Goal: Task Accomplishment & Management: Manage account settings

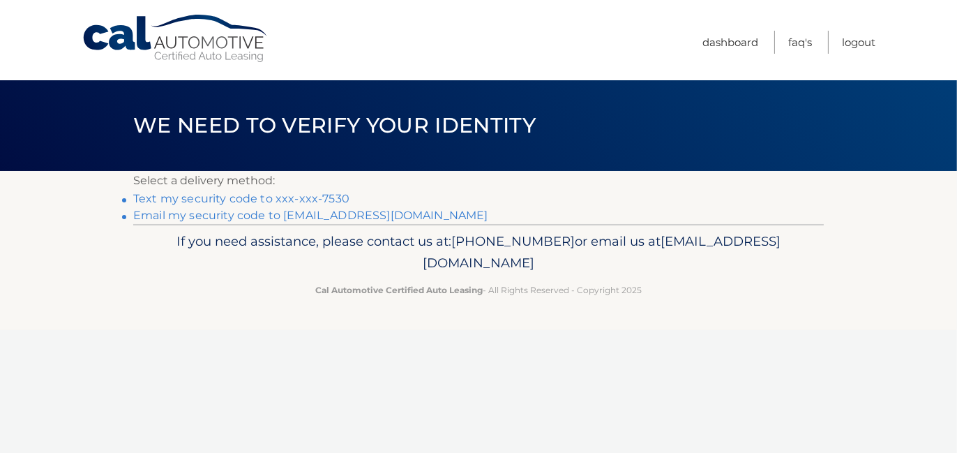
click at [275, 198] on link "Text my security code to xxx-xxx-7530" at bounding box center [241, 198] width 216 height 13
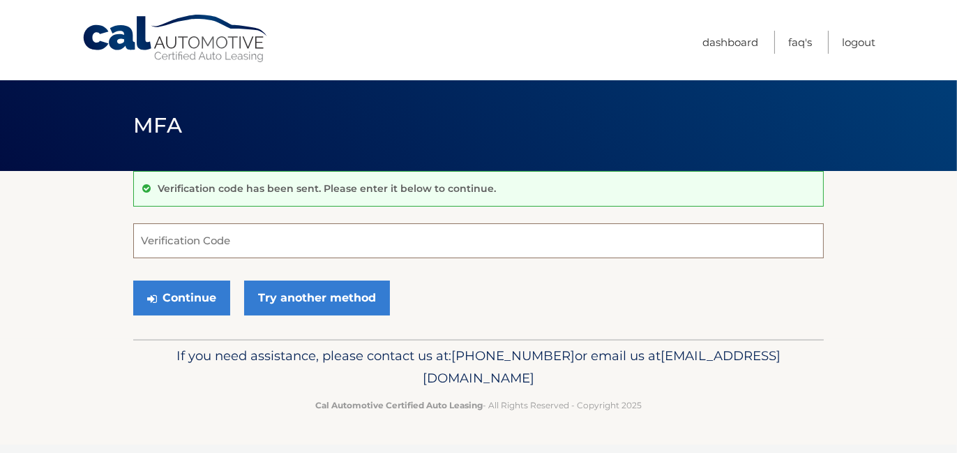
paste input "240086"
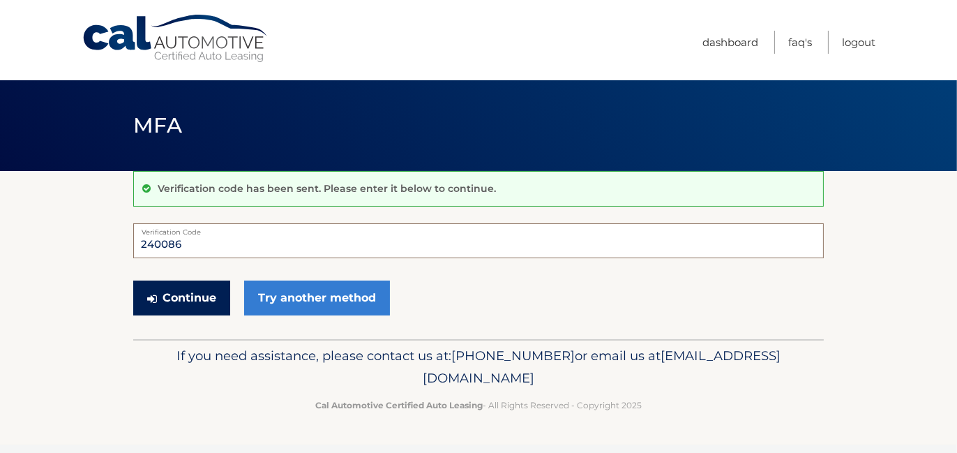
type input "240086"
click at [190, 291] on button "Continue" at bounding box center [181, 297] width 97 height 35
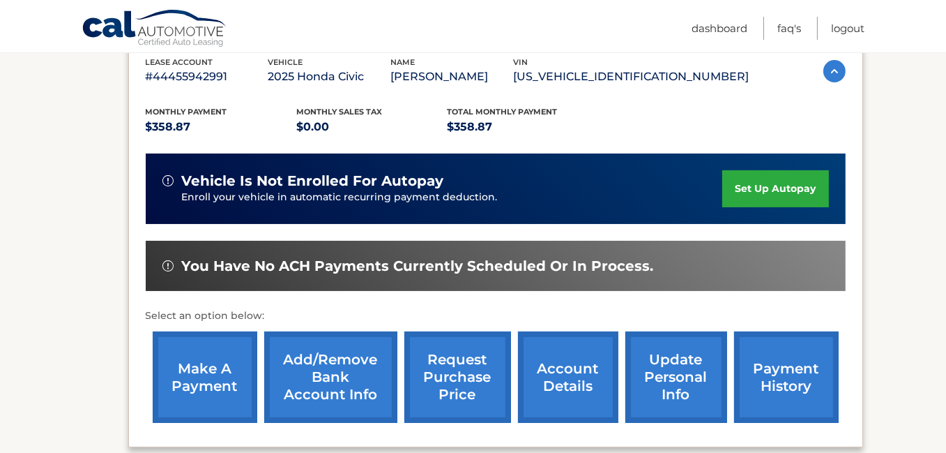
scroll to position [251, 0]
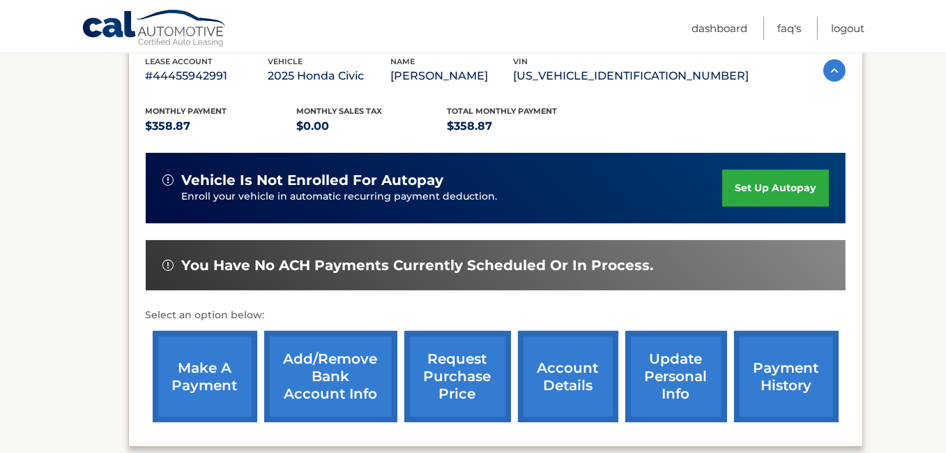
click at [761, 186] on link "set up autopay" at bounding box center [775, 187] width 106 height 37
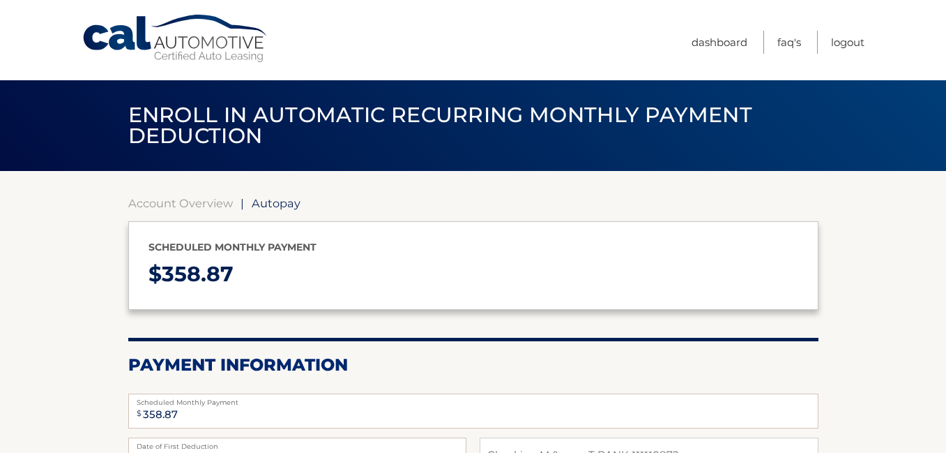
select select "ZjU3Y2YzYjgtNjNhOC00M2JmLTlkM2YtZjQ2MTJlMzFmMDAz"
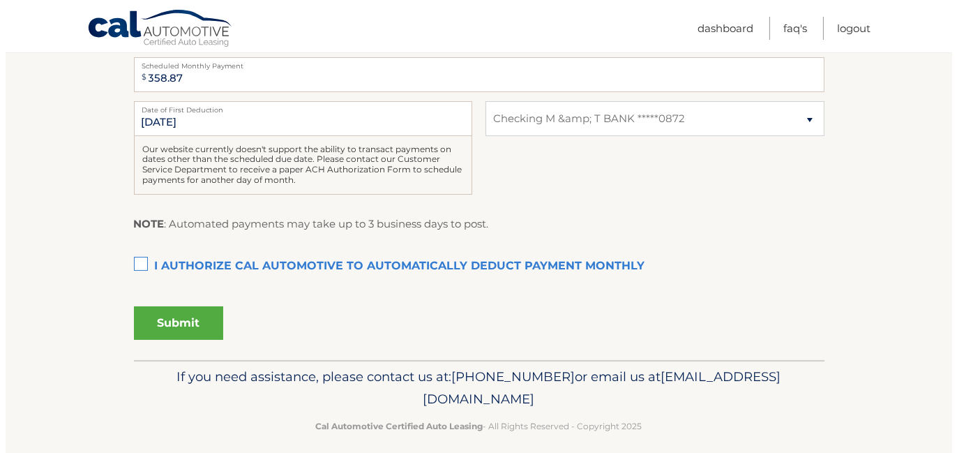
scroll to position [347, 0]
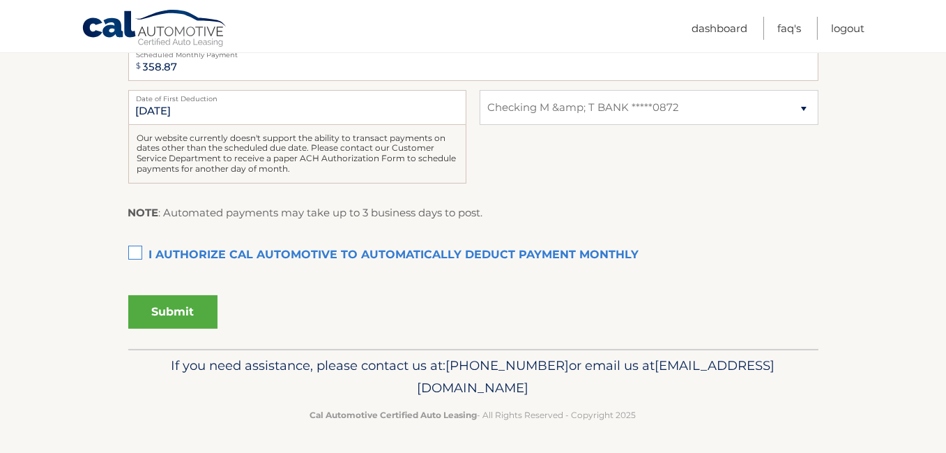
click at [133, 248] on label "I authorize cal automotive to automatically deduct payment monthly This checkbo…" at bounding box center [473, 255] width 690 height 28
click at [0, 0] on input "I authorize cal automotive to automatically deduct payment monthly This checkbo…" at bounding box center [0, 0] width 0 height 0
click at [176, 307] on button "Submit" at bounding box center [172, 311] width 89 height 33
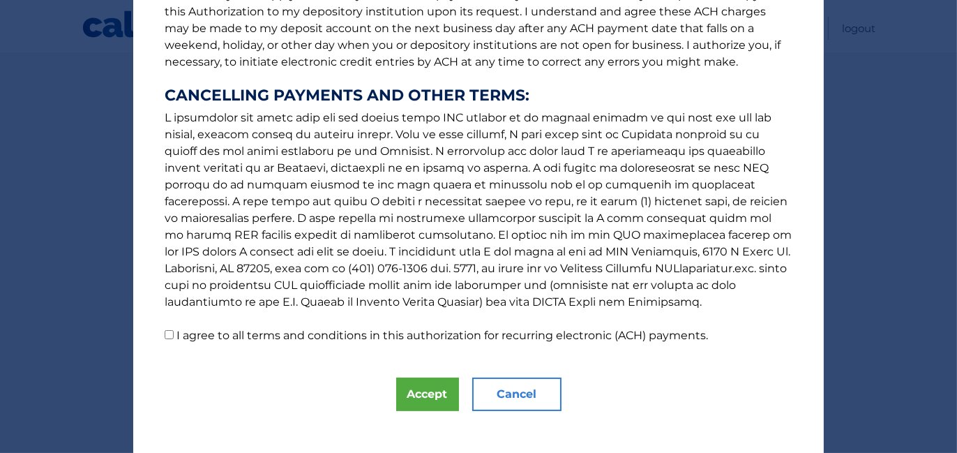
scroll to position [222, 0]
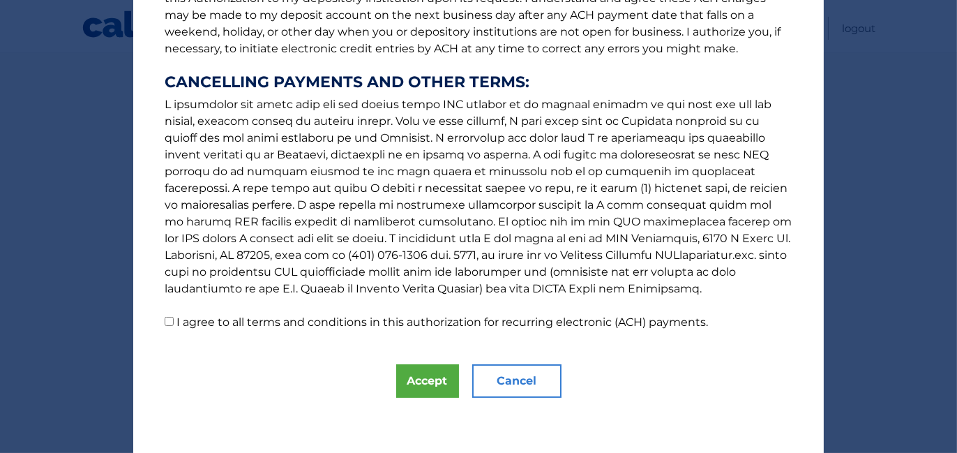
click at [165, 320] on input "I agree to all terms and conditions in this authorization for recurring electro…" at bounding box center [169, 321] width 9 height 9
checkbox input "true"
click at [425, 377] on button "Accept" at bounding box center [427, 380] width 63 height 33
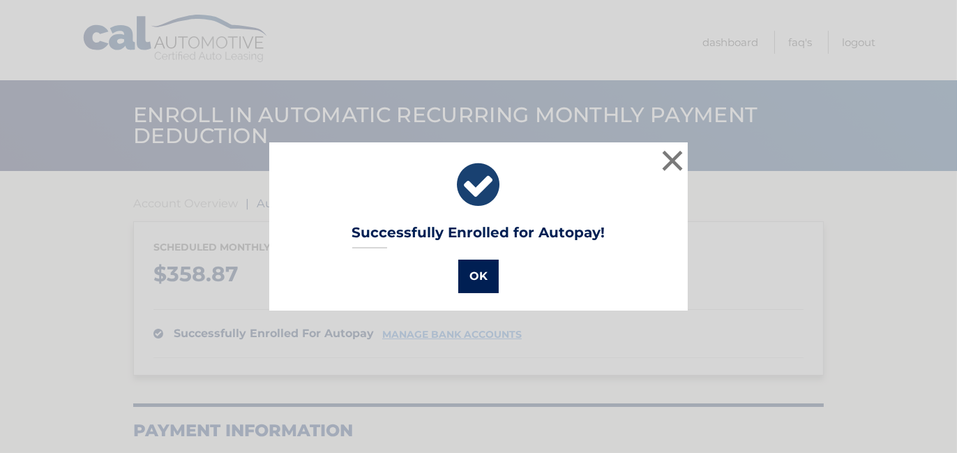
click at [462, 278] on button "OK" at bounding box center [478, 275] width 40 height 33
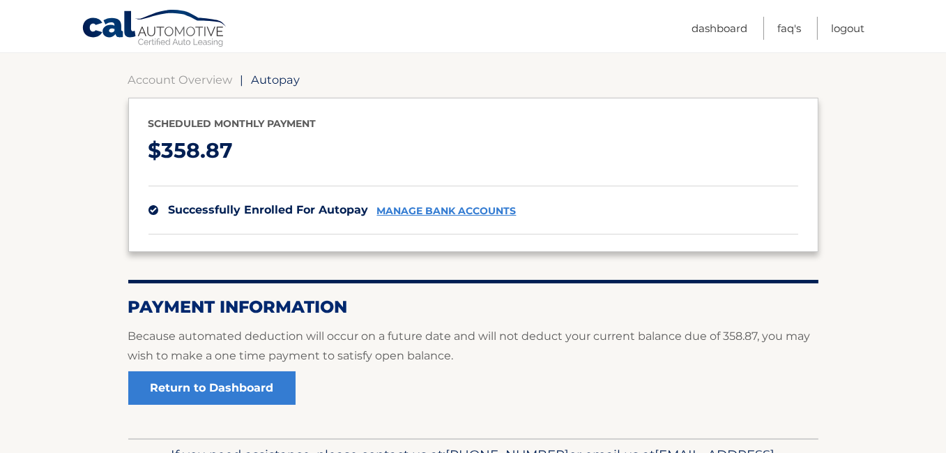
scroll to position [139, 0]
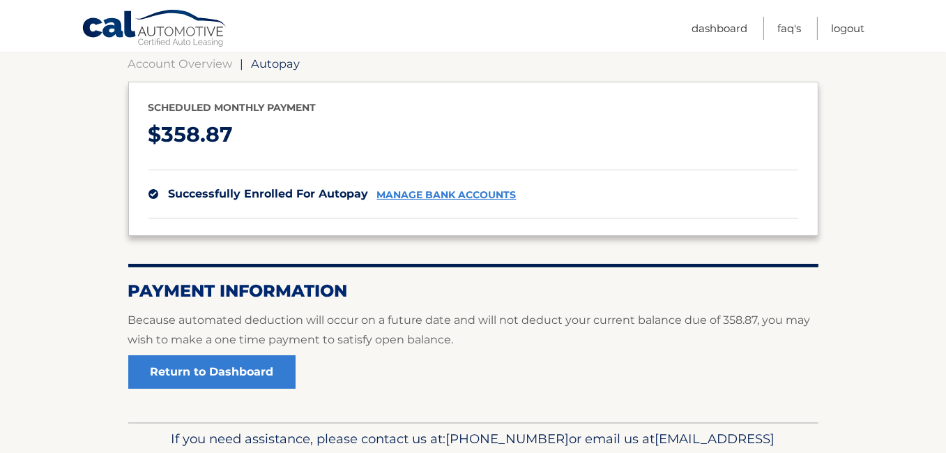
click at [434, 195] on link "manage bank accounts" at bounding box center [446, 195] width 139 height 12
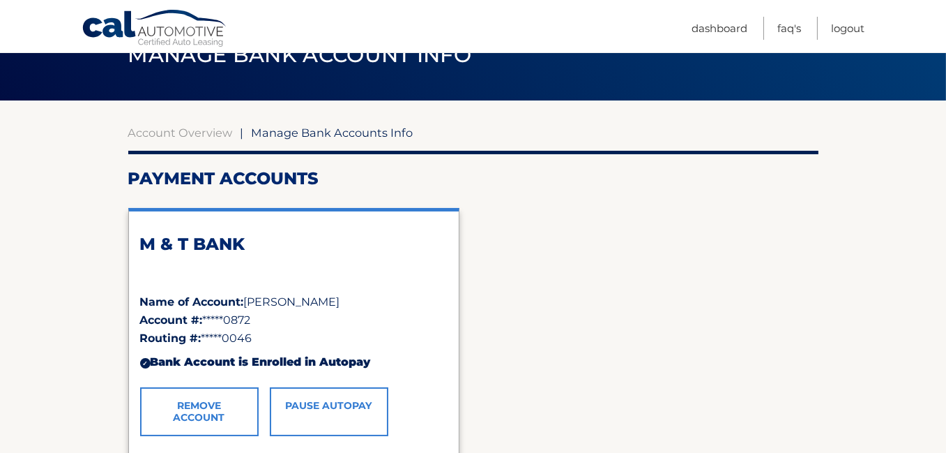
scroll to position [139, 0]
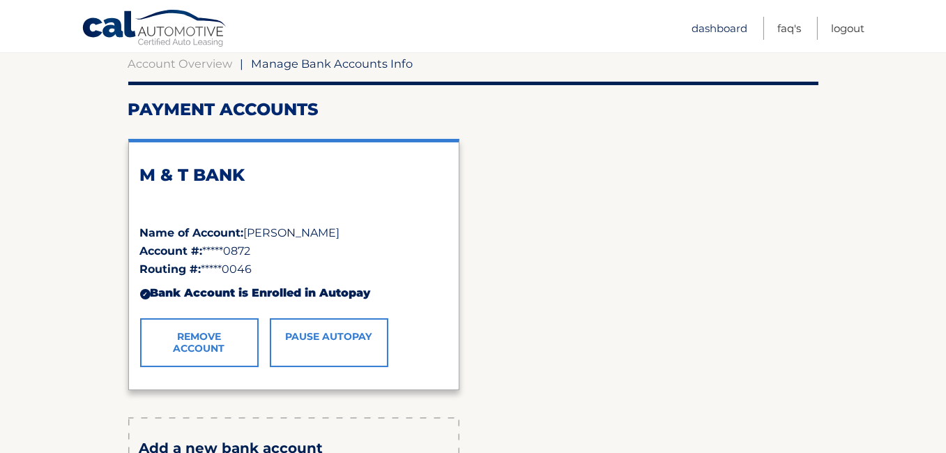
click at [721, 29] on link "Dashboard" at bounding box center [720, 28] width 56 height 23
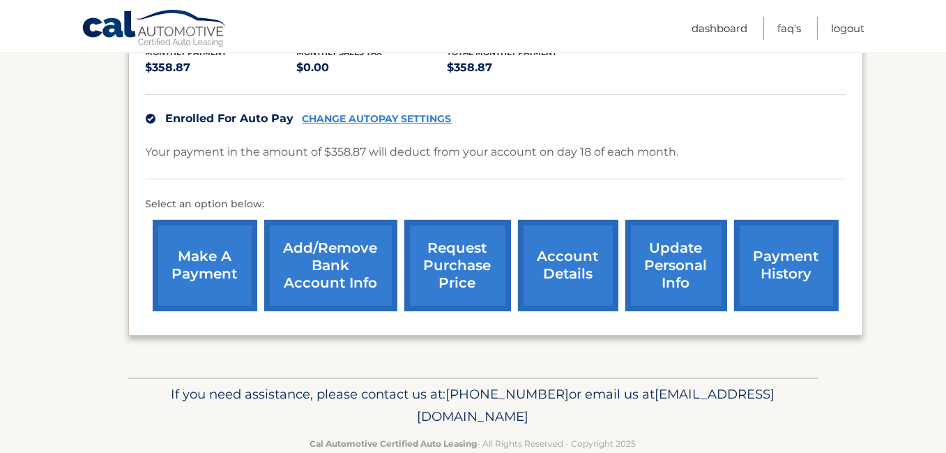
scroll to position [337, 0]
